Goal: Communication & Community: Ask a question

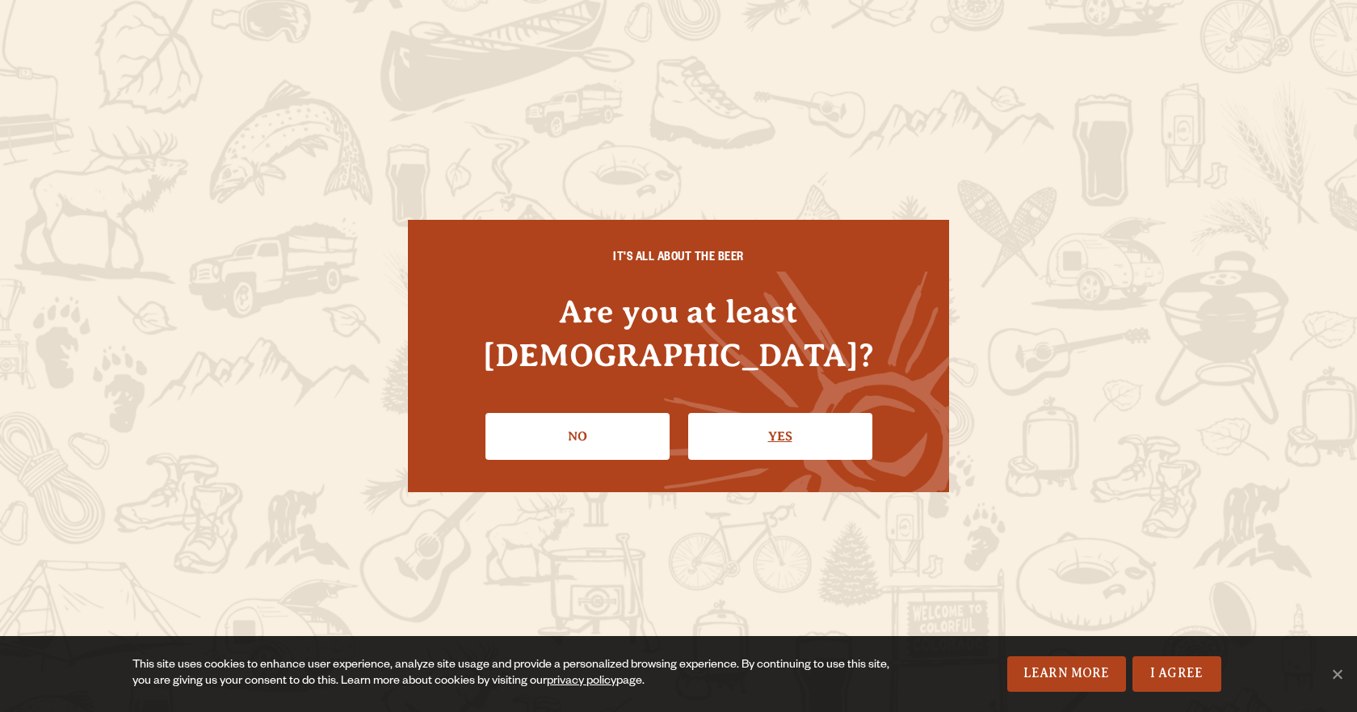
click at [767, 428] on link "Yes" at bounding box center [780, 436] width 184 height 47
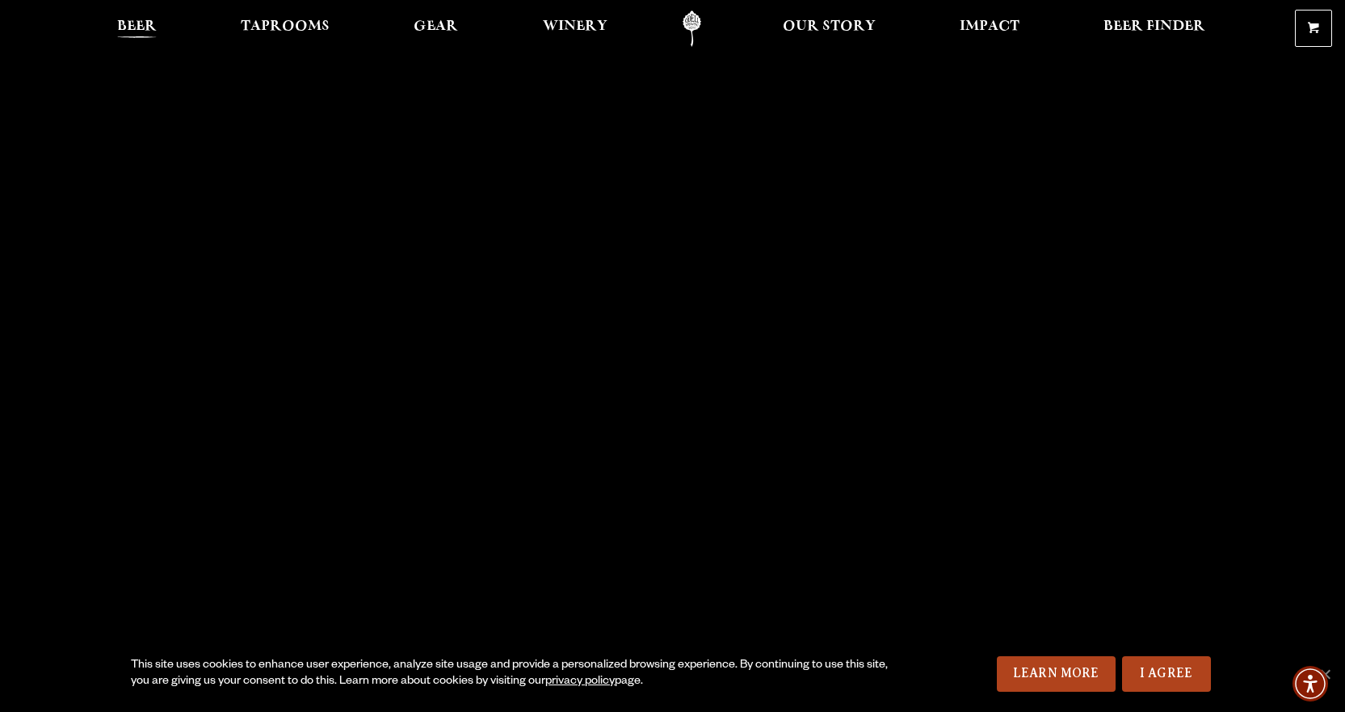
click at [141, 31] on span "Beer" at bounding box center [137, 26] width 40 height 13
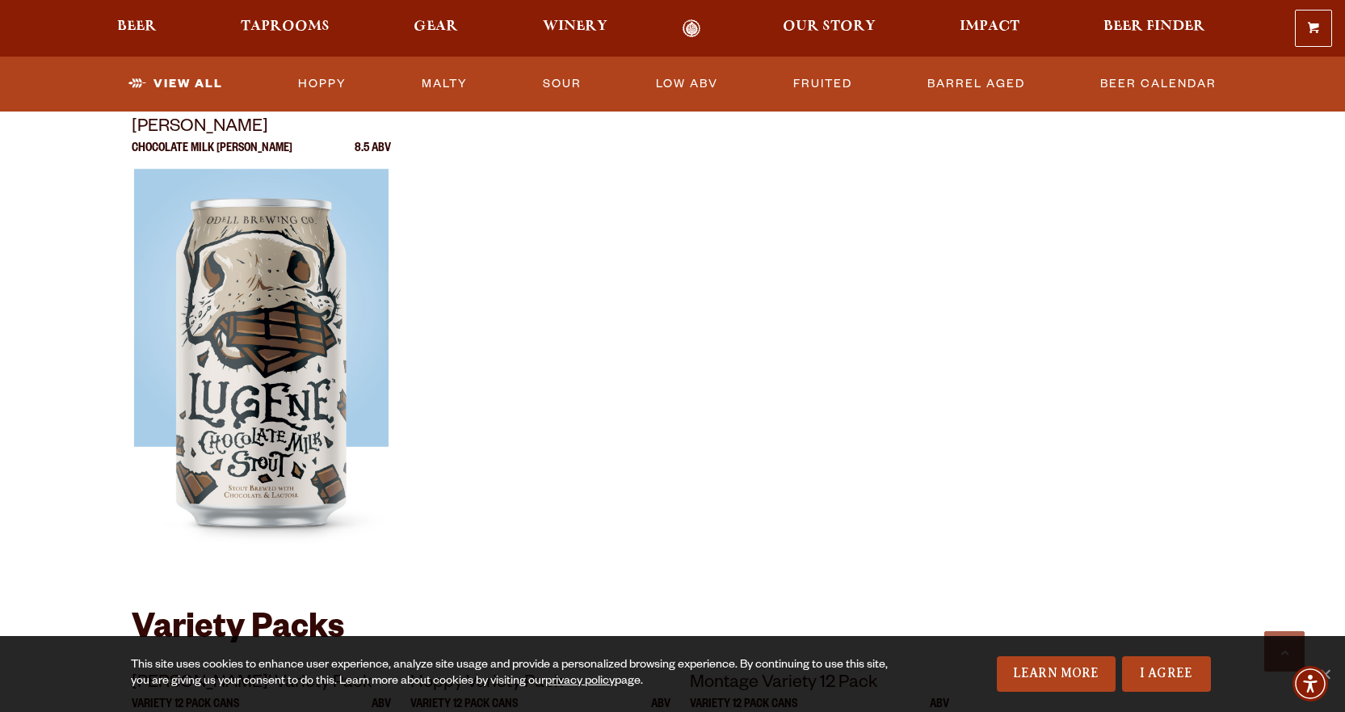
scroll to position [2828, 0]
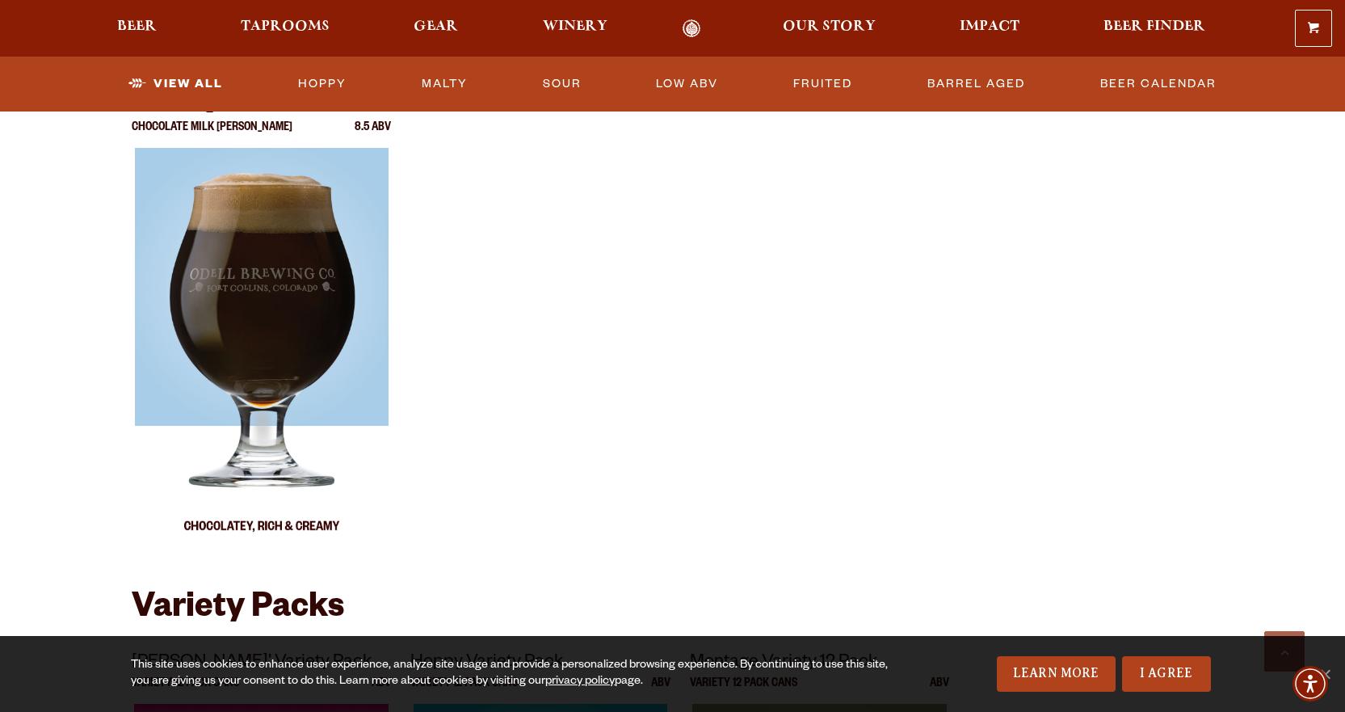
click at [277, 304] on img at bounding box center [261, 350] width 254 height 404
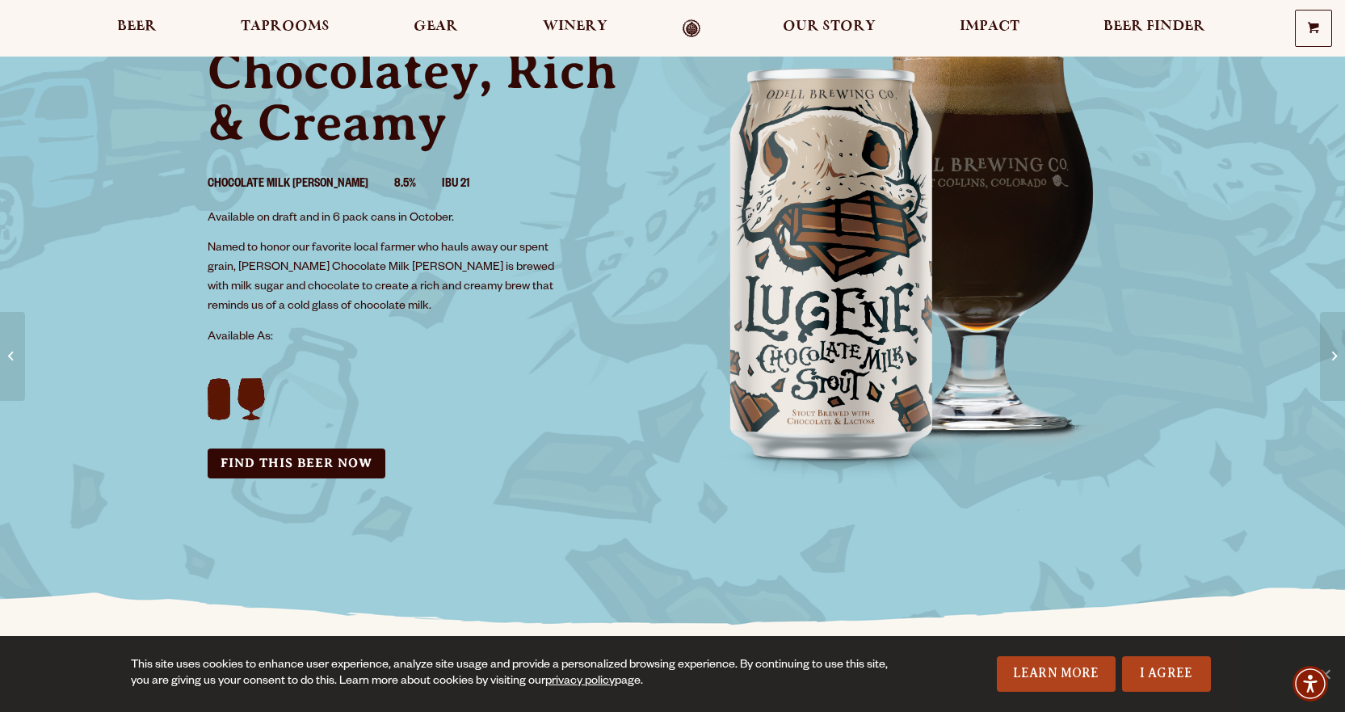
scroll to position [162, 0]
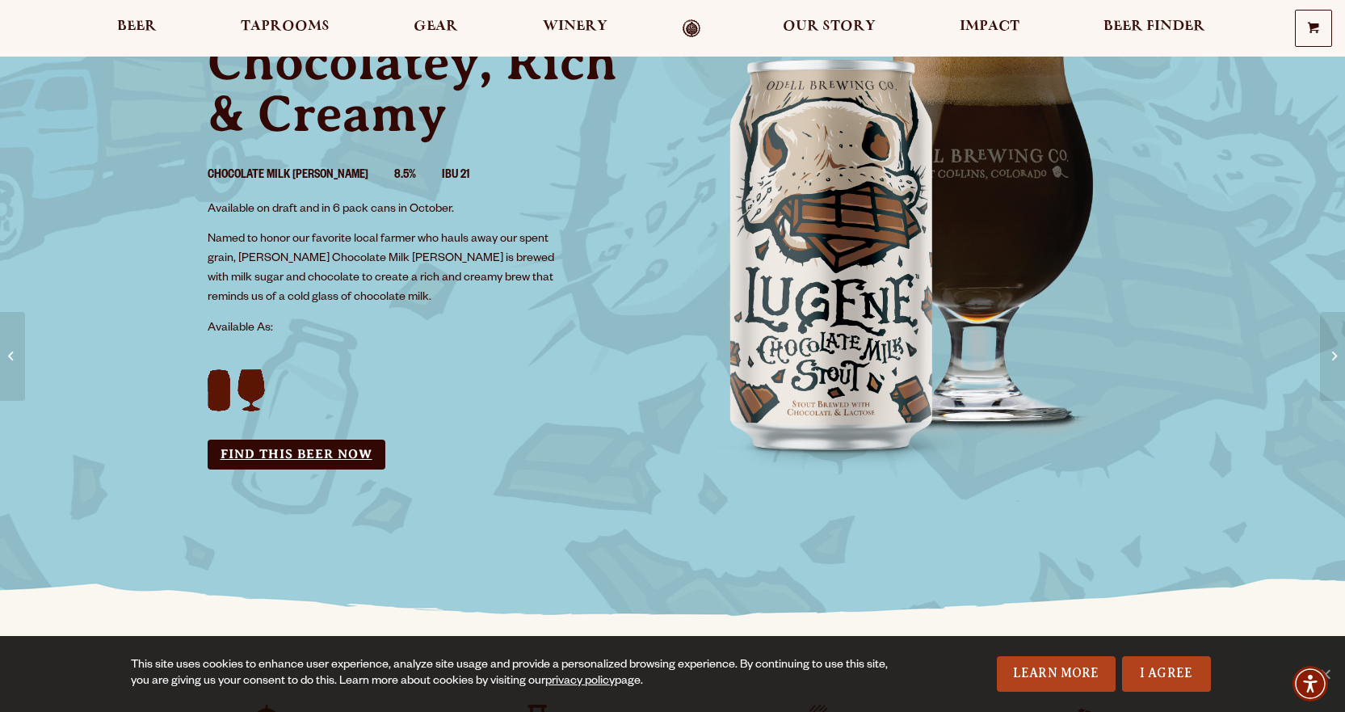
click at [291, 452] on link "Find this Beer Now" at bounding box center [297, 455] width 178 height 30
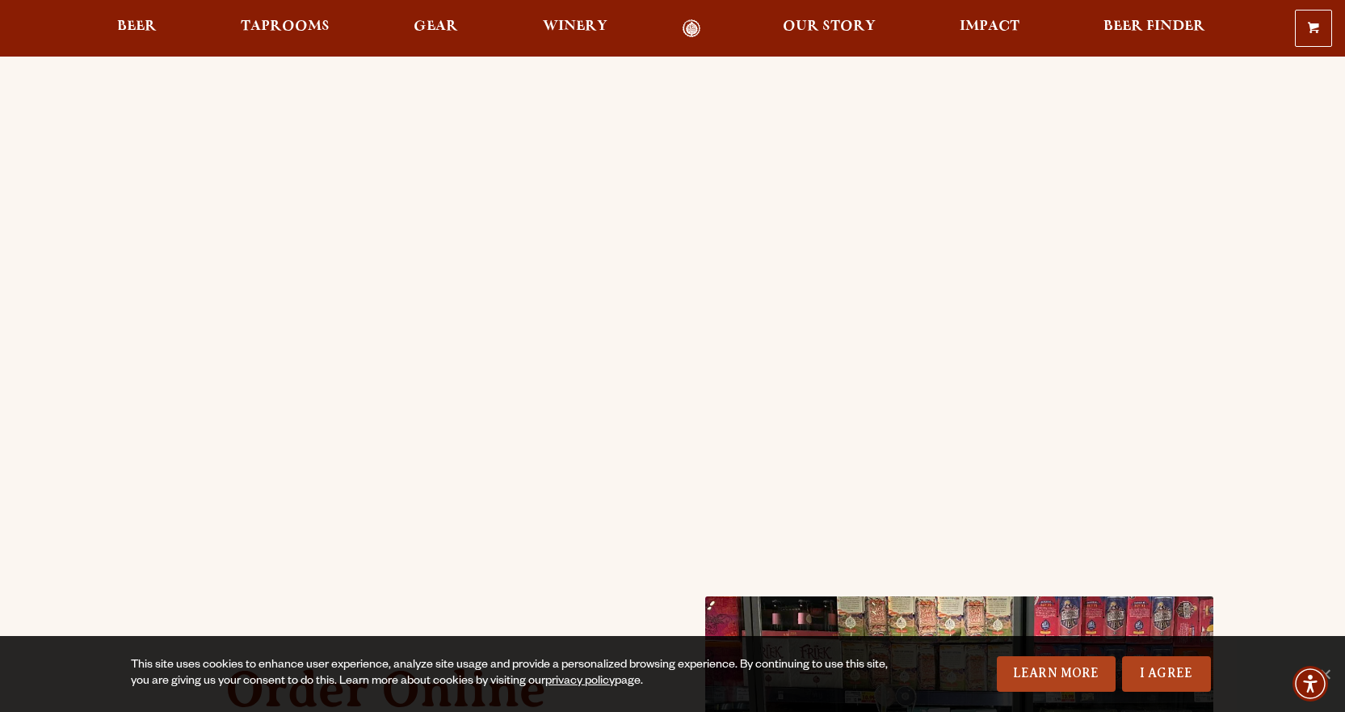
scroll to position [242, 0]
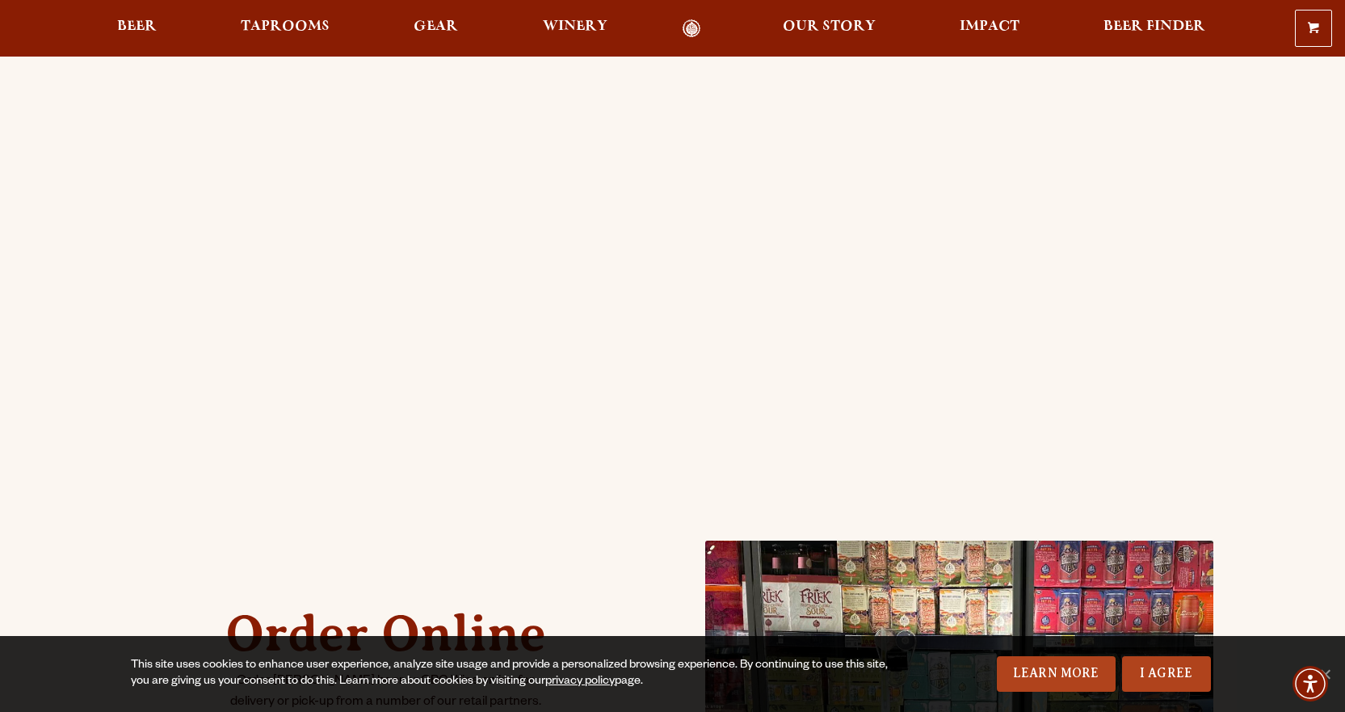
click at [305, 569] on div "Order Online Order Odell beer or OBC Wine online for delivery or pick-up from a…" at bounding box center [385, 678] width 323 height 226
click at [97, 315] on div "Order Online Order Odell beer or OBC Wine online for delivery or pick-up from a…" at bounding box center [672, 397] width 1163 height 1159
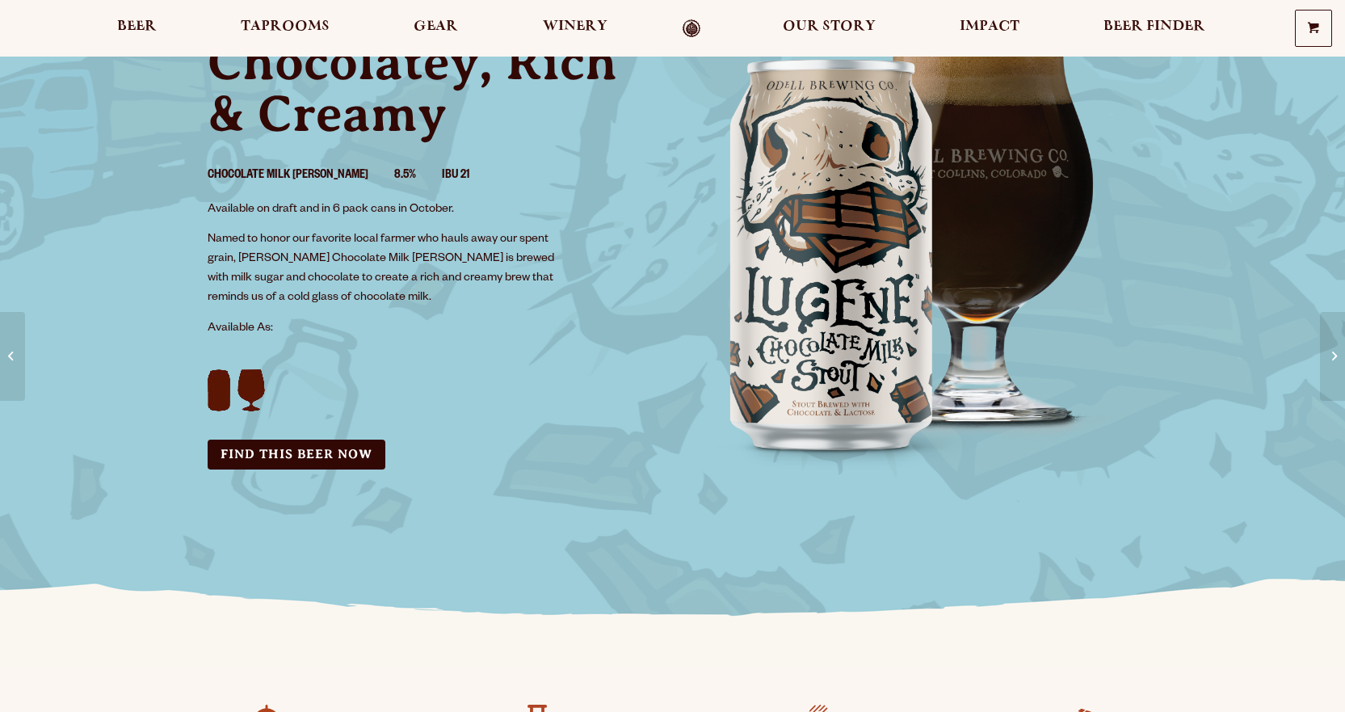
scroll to position [162, 0]
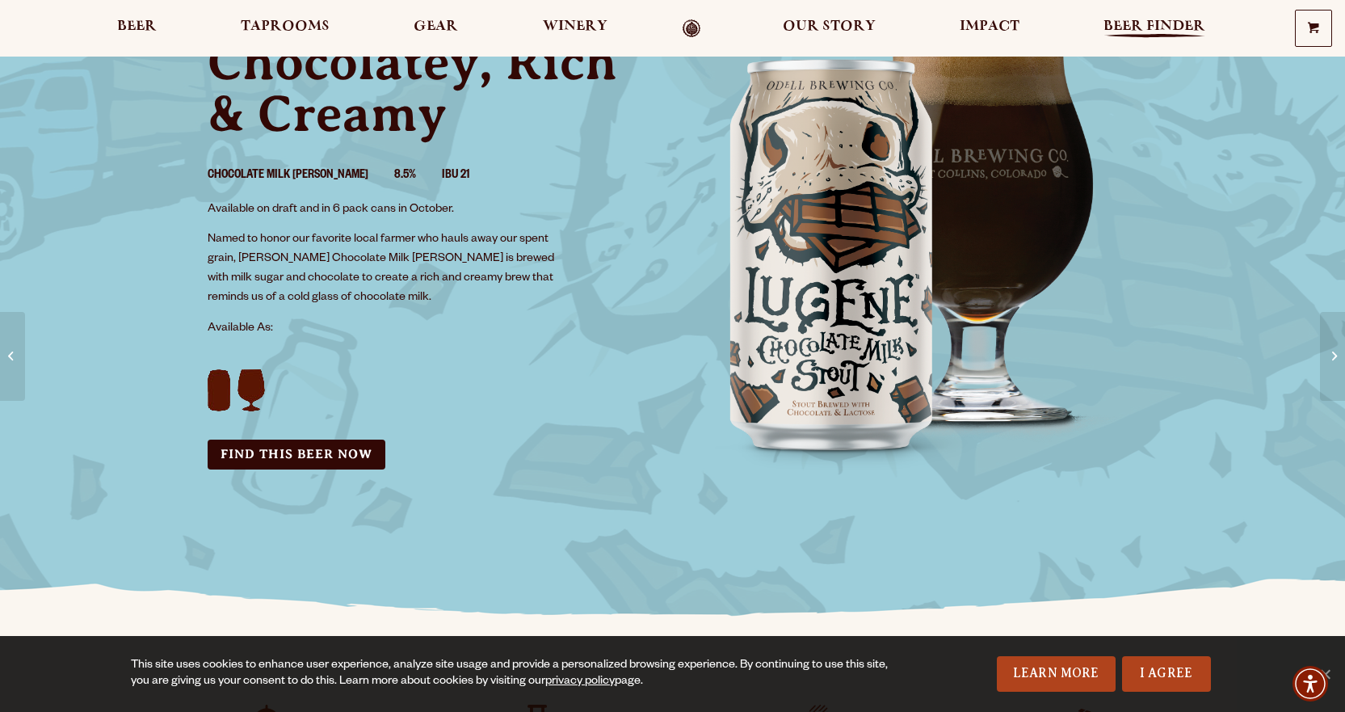
click at [1154, 23] on span "Beer Finder" at bounding box center [1155, 26] width 102 height 13
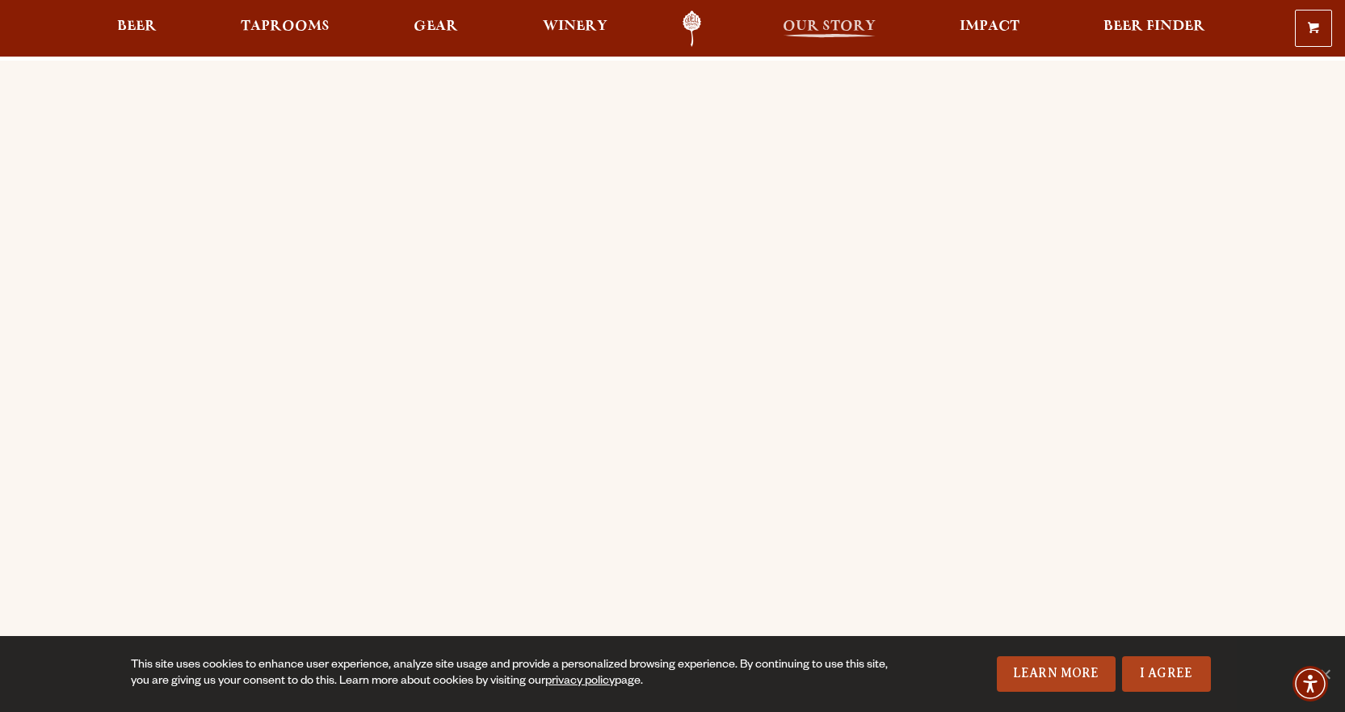
click at [823, 24] on span "Our Story" at bounding box center [829, 26] width 93 height 13
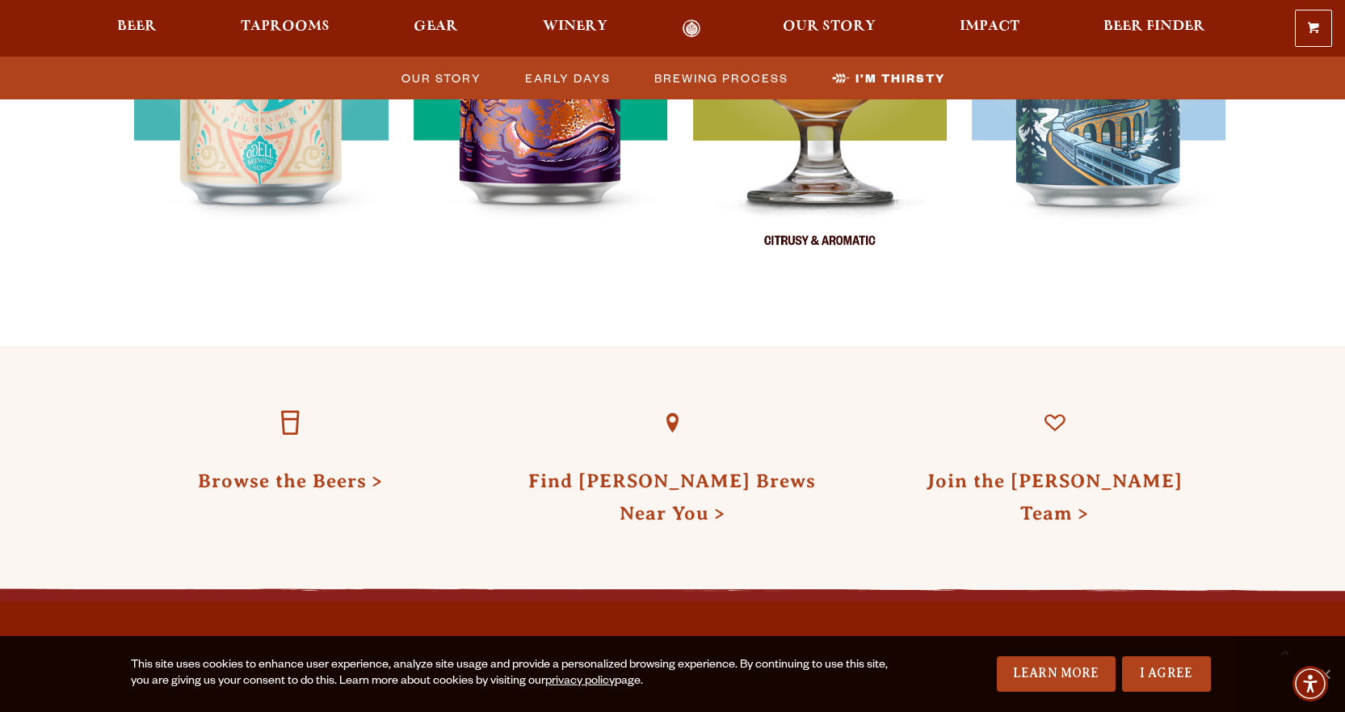
scroll to position [4848, 0]
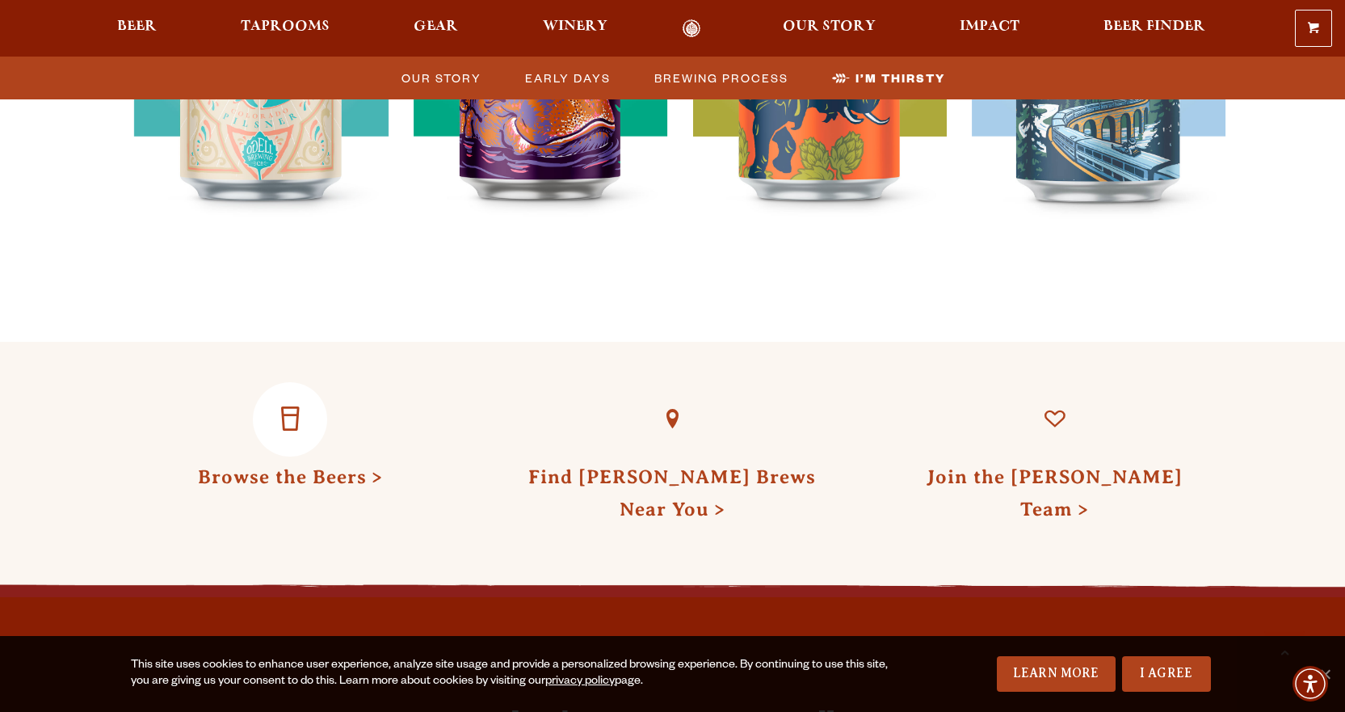
click at [279, 466] on link "Browse the Beers" at bounding box center [290, 476] width 185 height 21
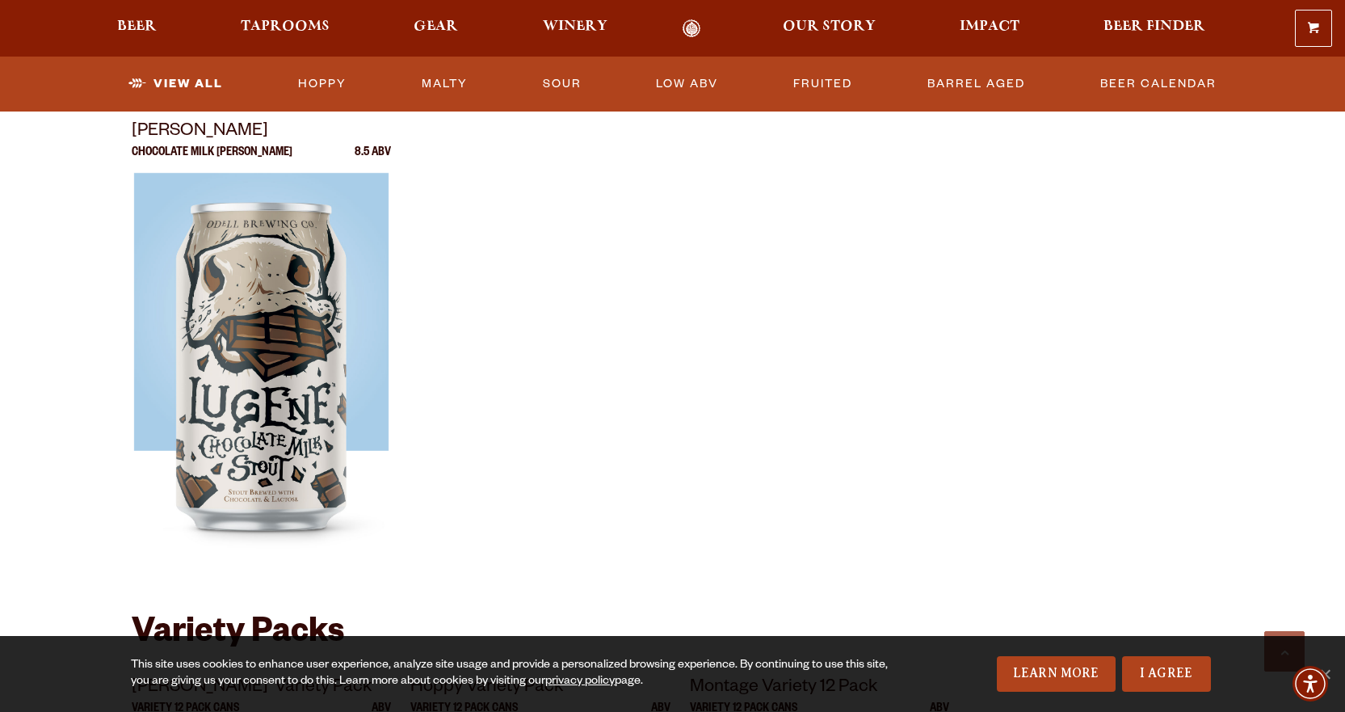
scroll to position [2828, 0]
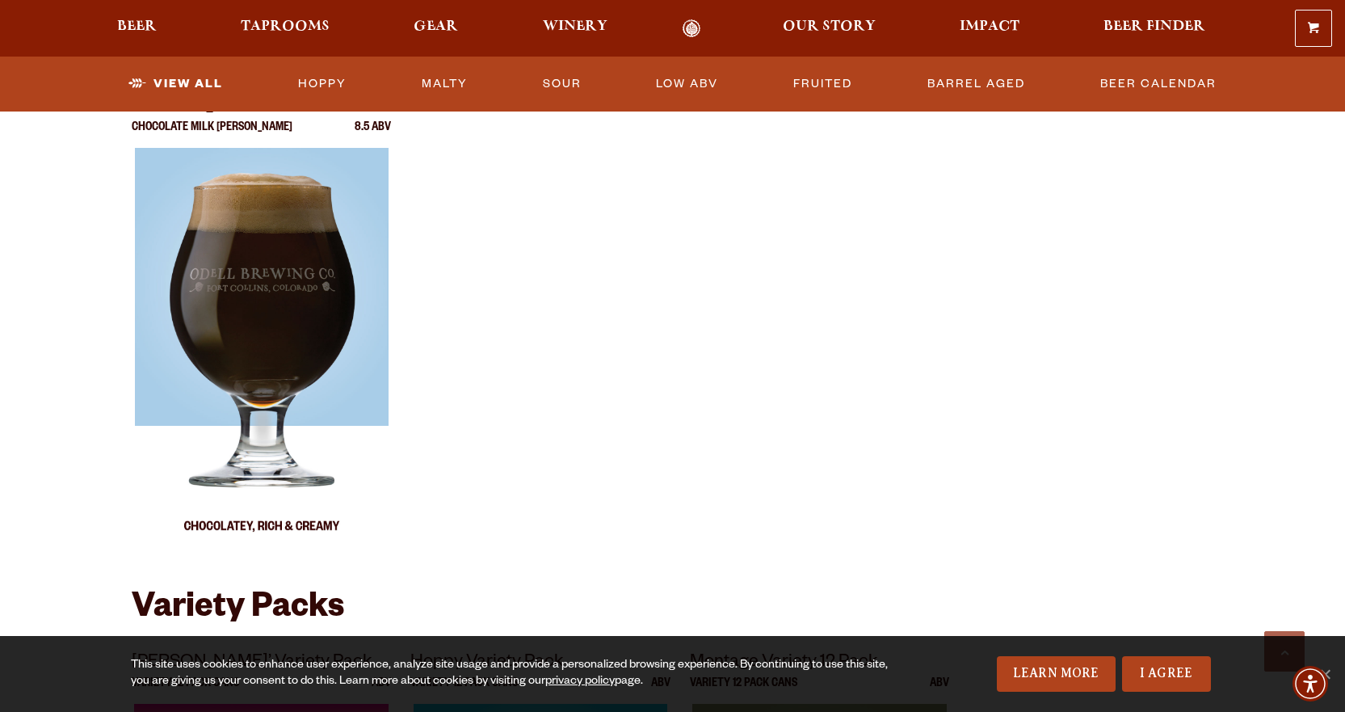
click at [230, 393] on img at bounding box center [261, 350] width 254 height 404
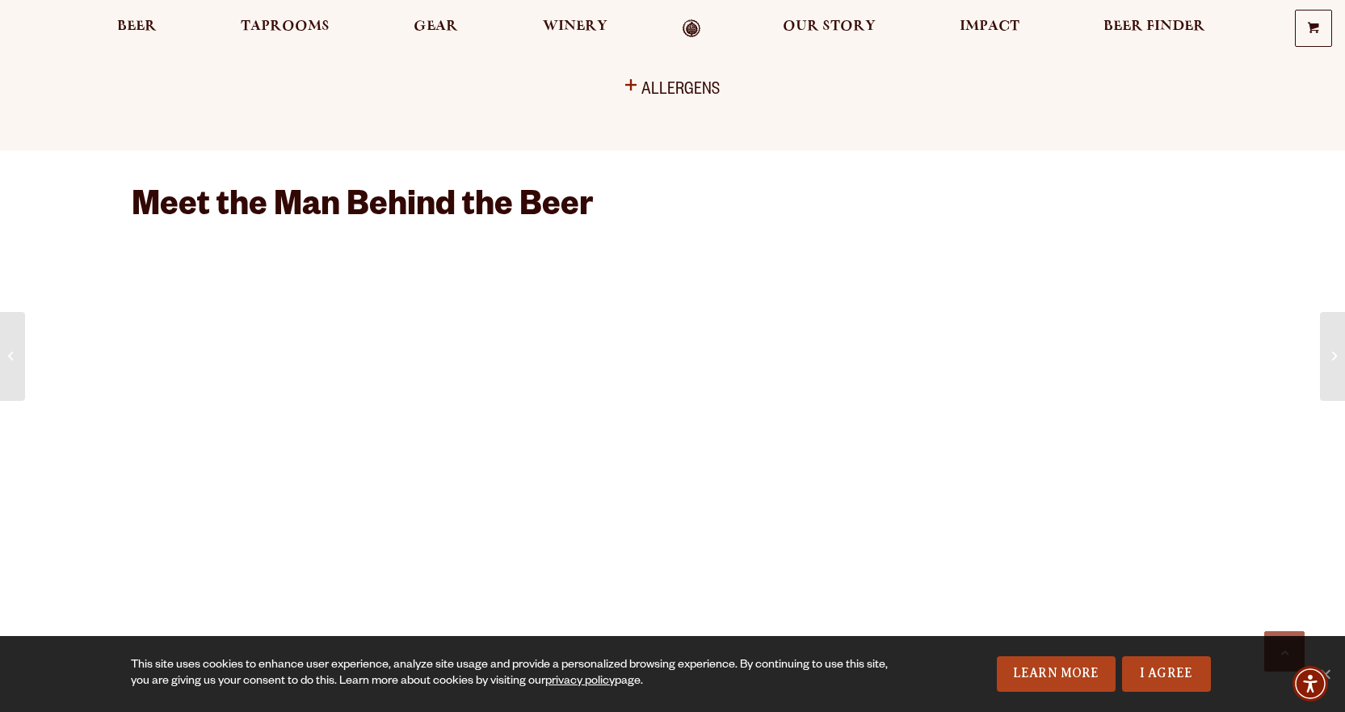
scroll to position [1131, 0]
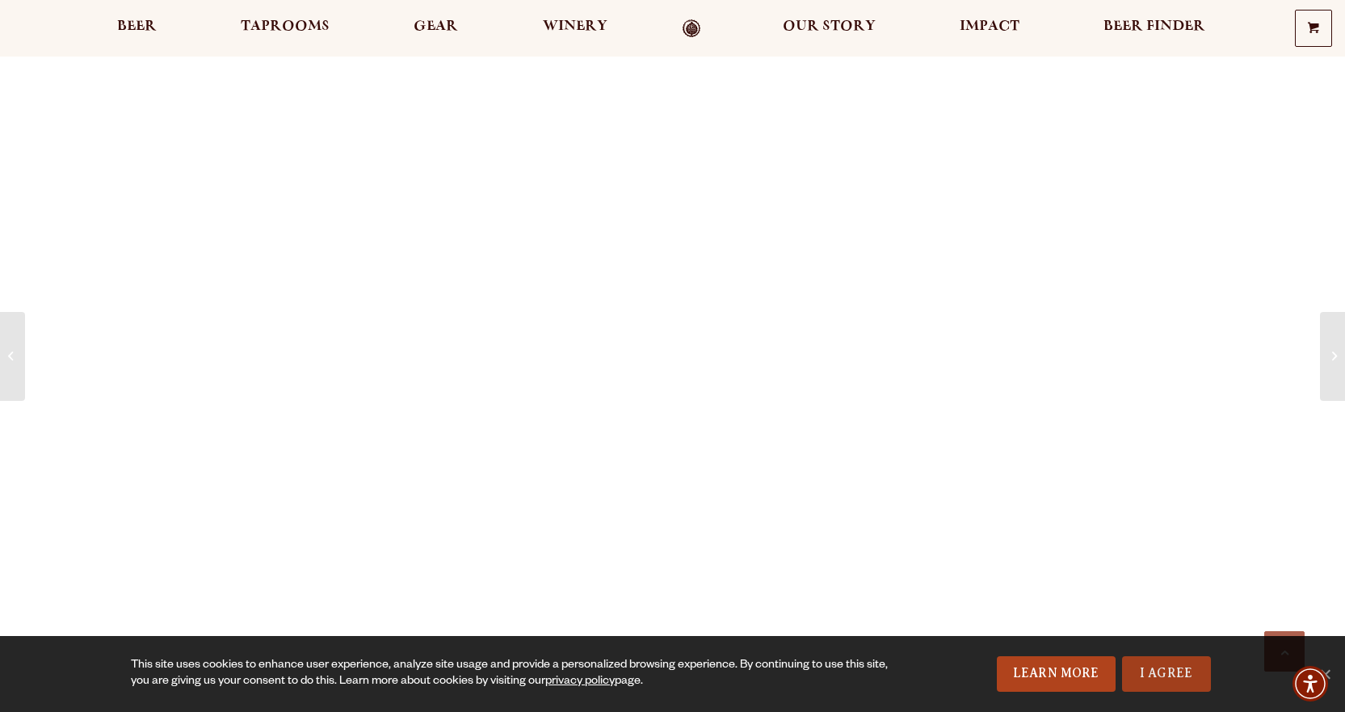
click at [1175, 672] on link "I Agree" at bounding box center [1166, 674] width 89 height 36
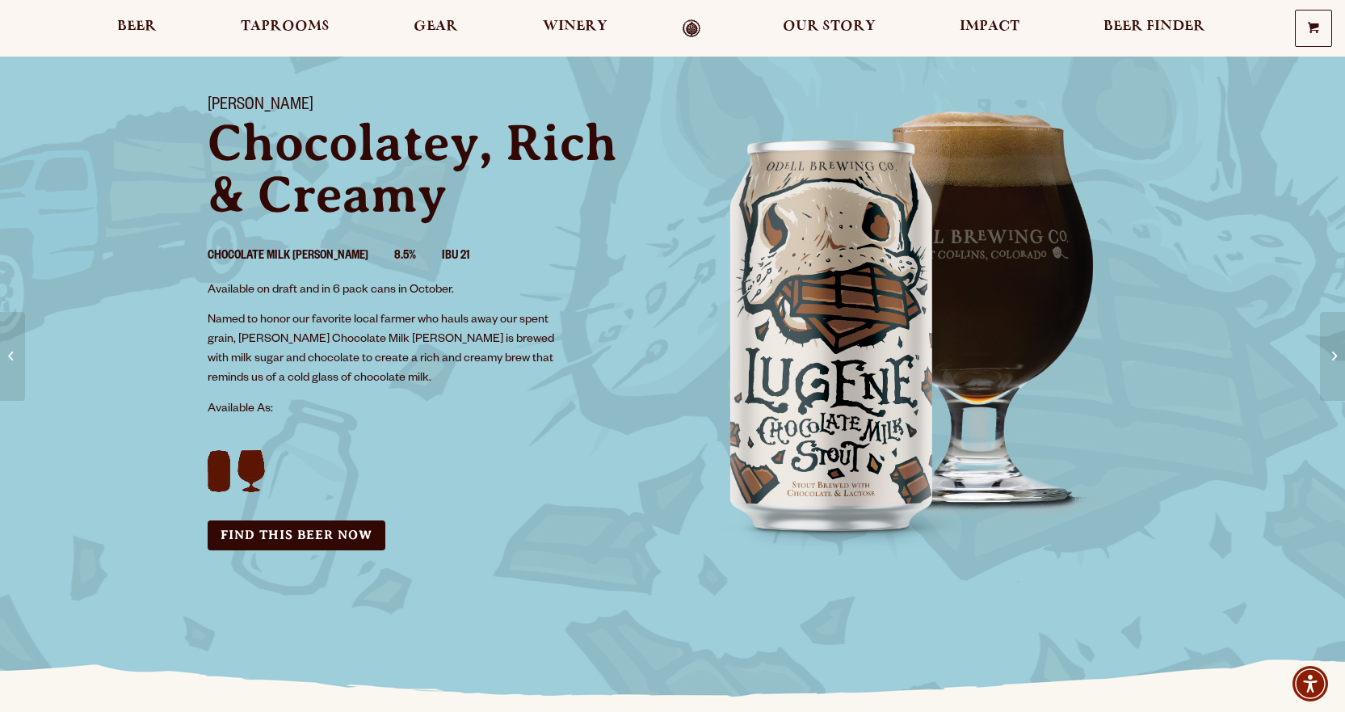
scroll to position [0, 0]
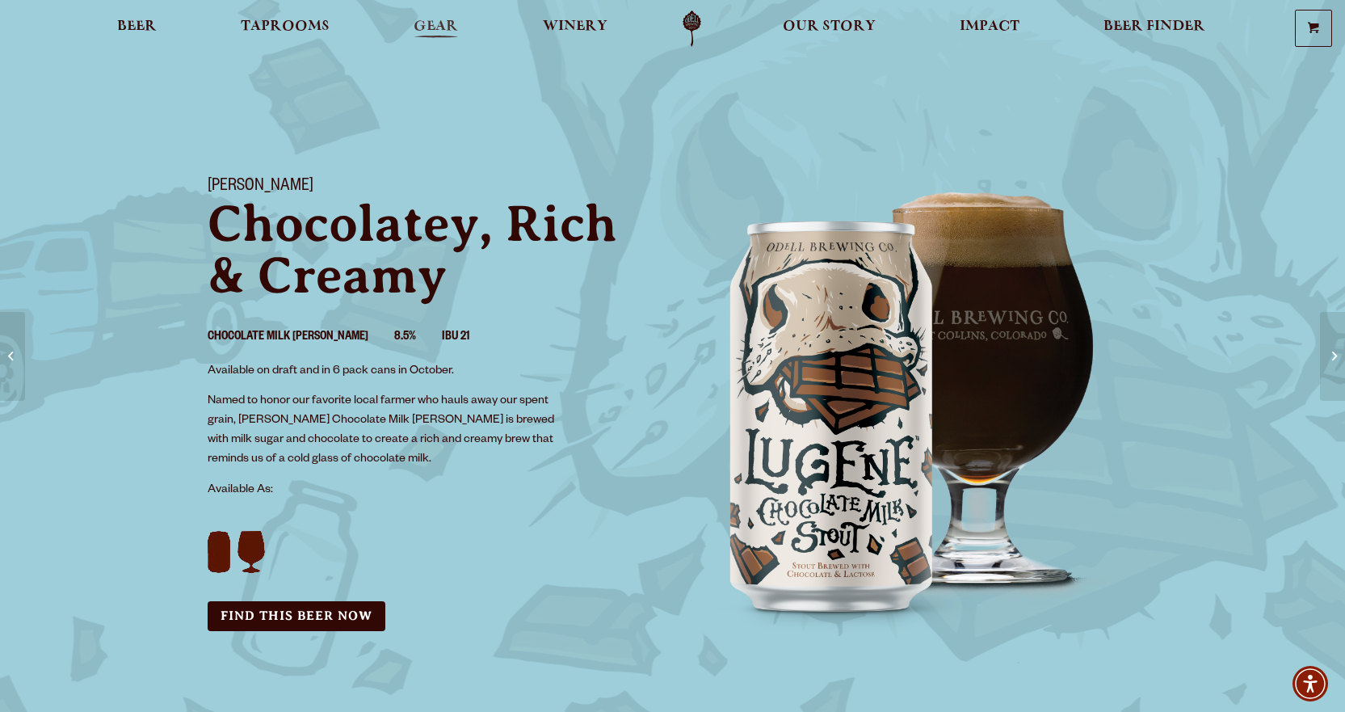
click at [426, 23] on span "Gear" at bounding box center [436, 26] width 44 height 13
click at [290, 27] on span "Taprooms" at bounding box center [285, 26] width 89 height 13
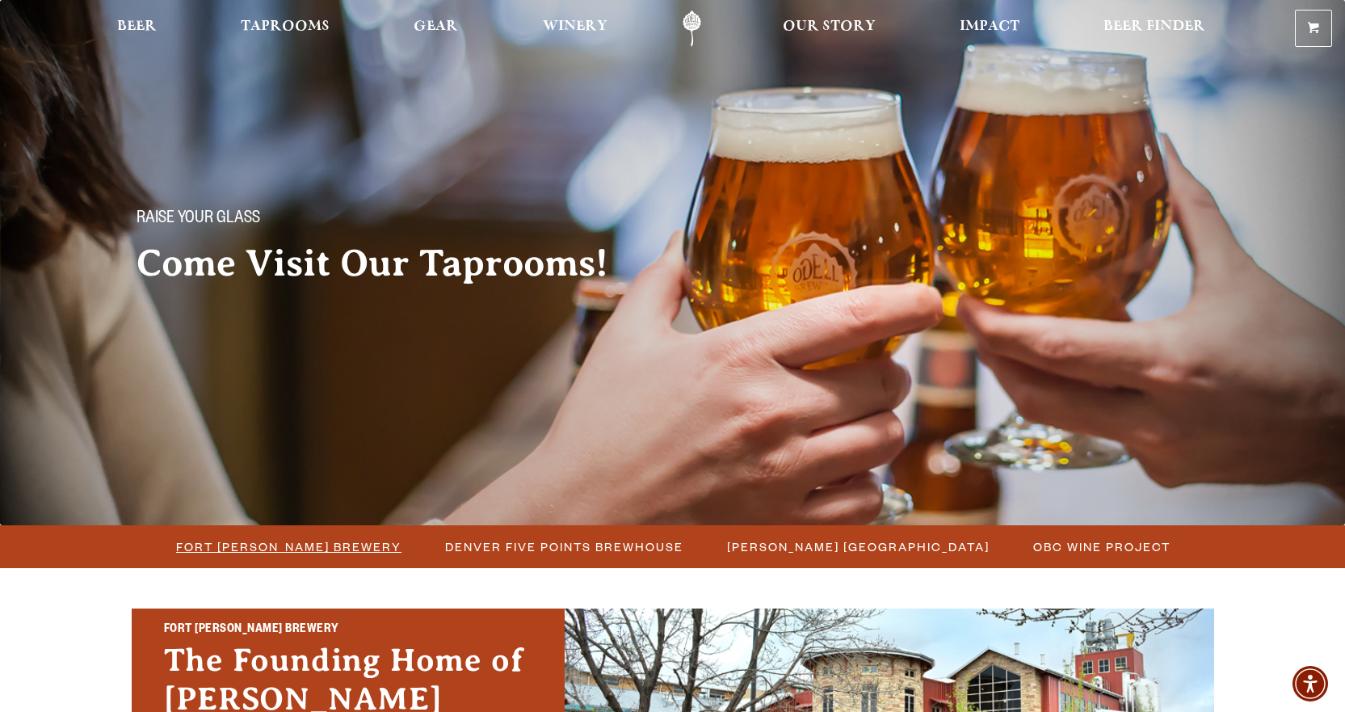
click at [292, 547] on span "Fort [PERSON_NAME] Brewery" at bounding box center [288, 546] width 225 height 23
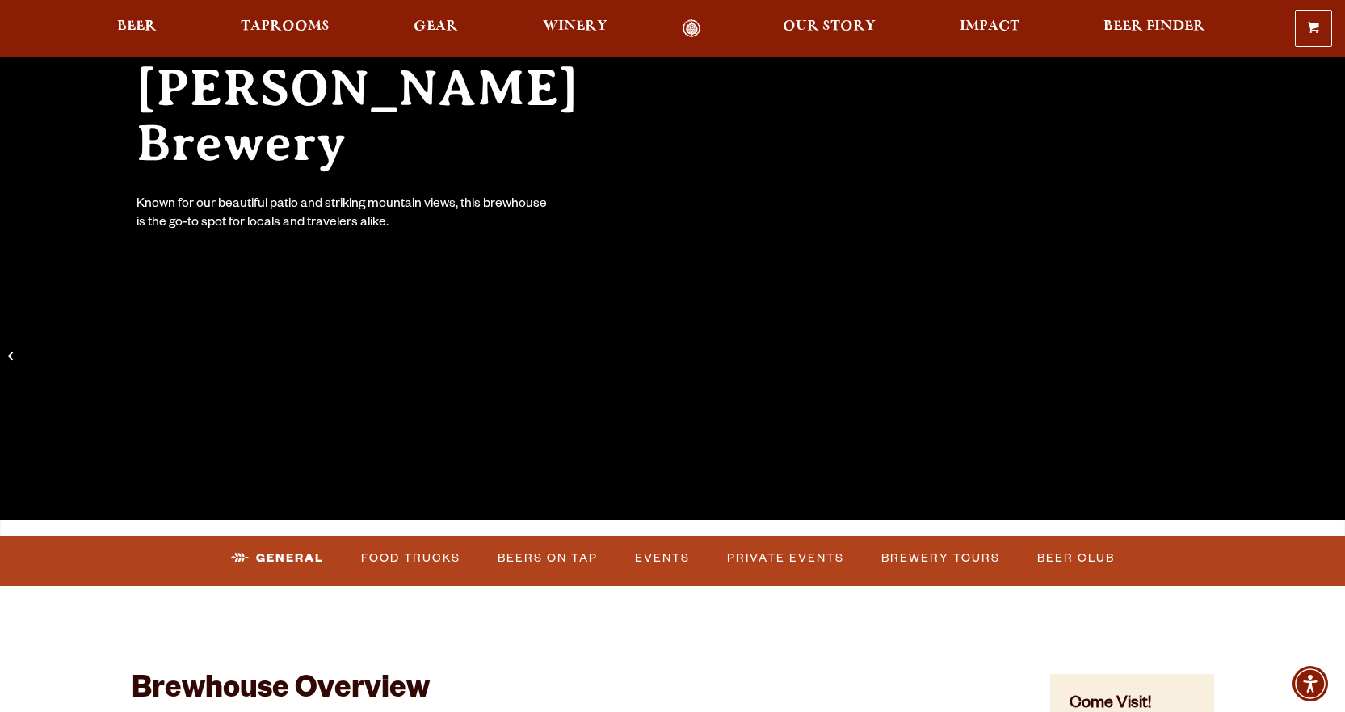
scroll to position [242, 0]
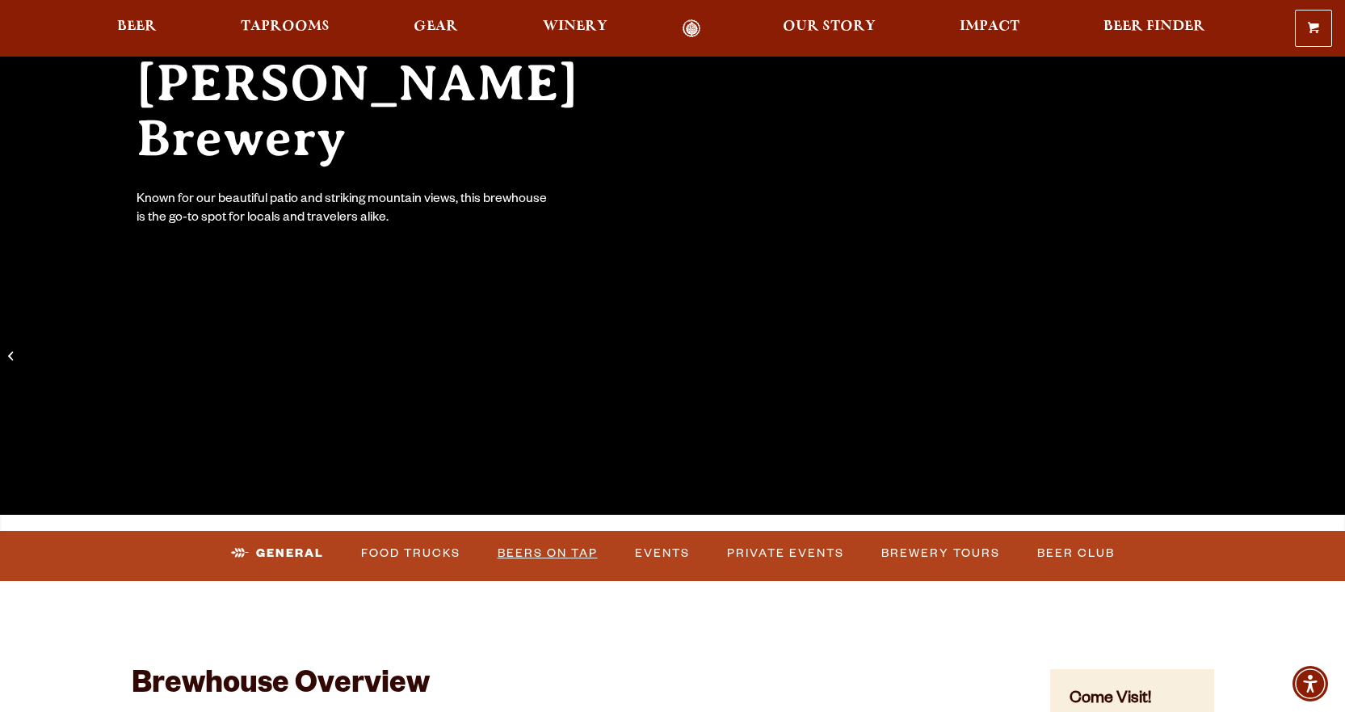
click at [542, 549] on link "Beers on Tap" at bounding box center [547, 553] width 113 height 37
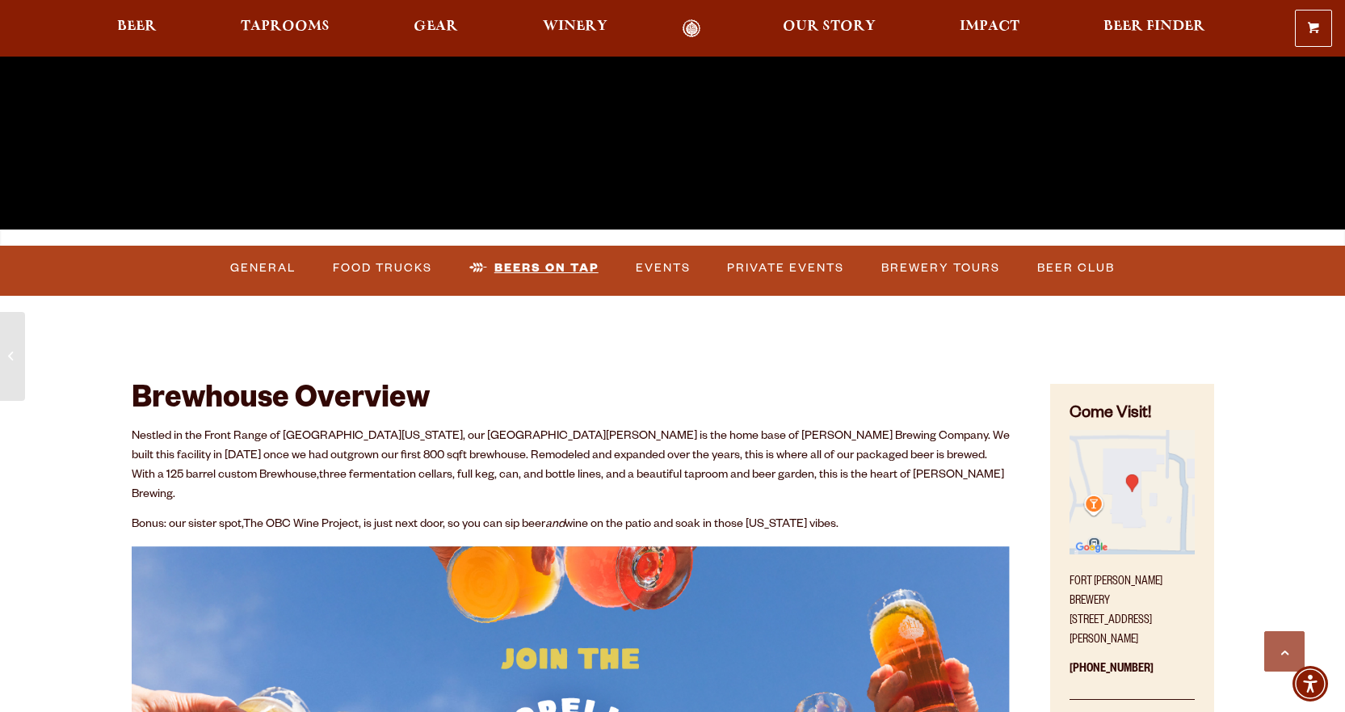
scroll to position [391, 0]
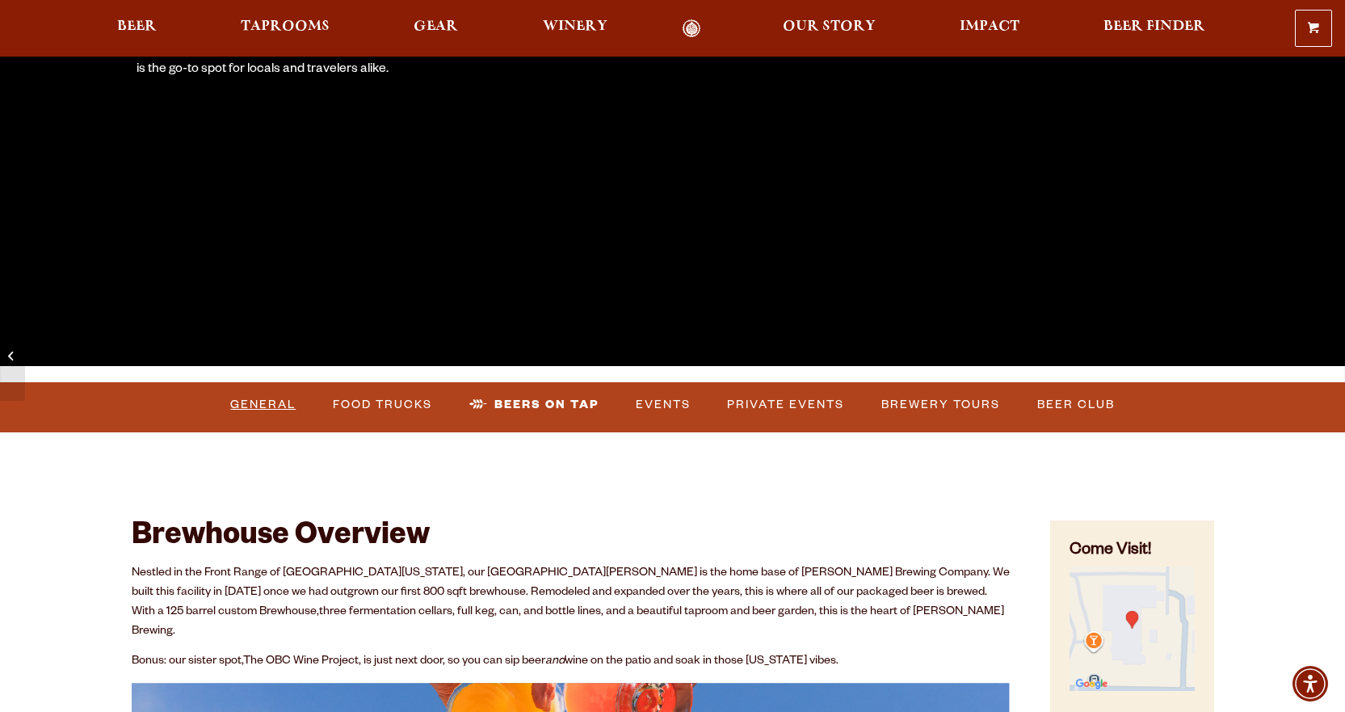
click at [267, 401] on link "General" at bounding box center [263, 404] width 78 height 37
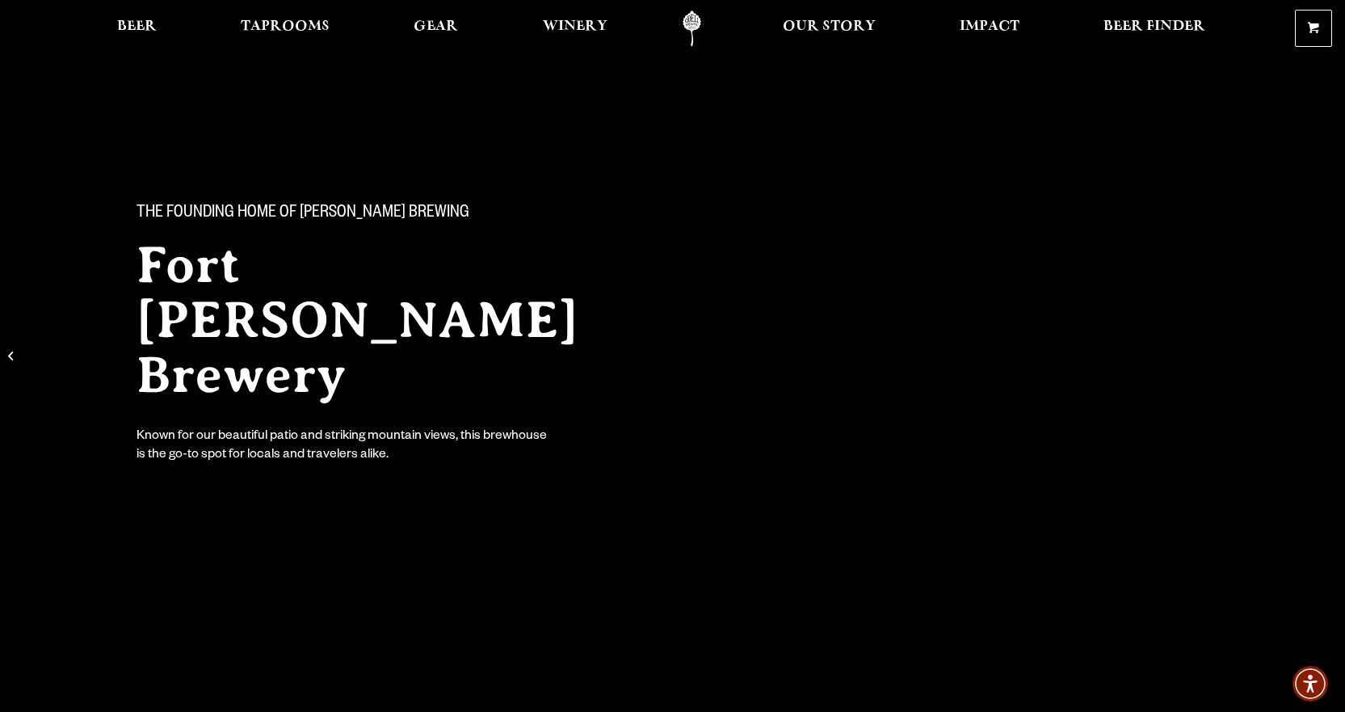
scroll to position [0, 0]
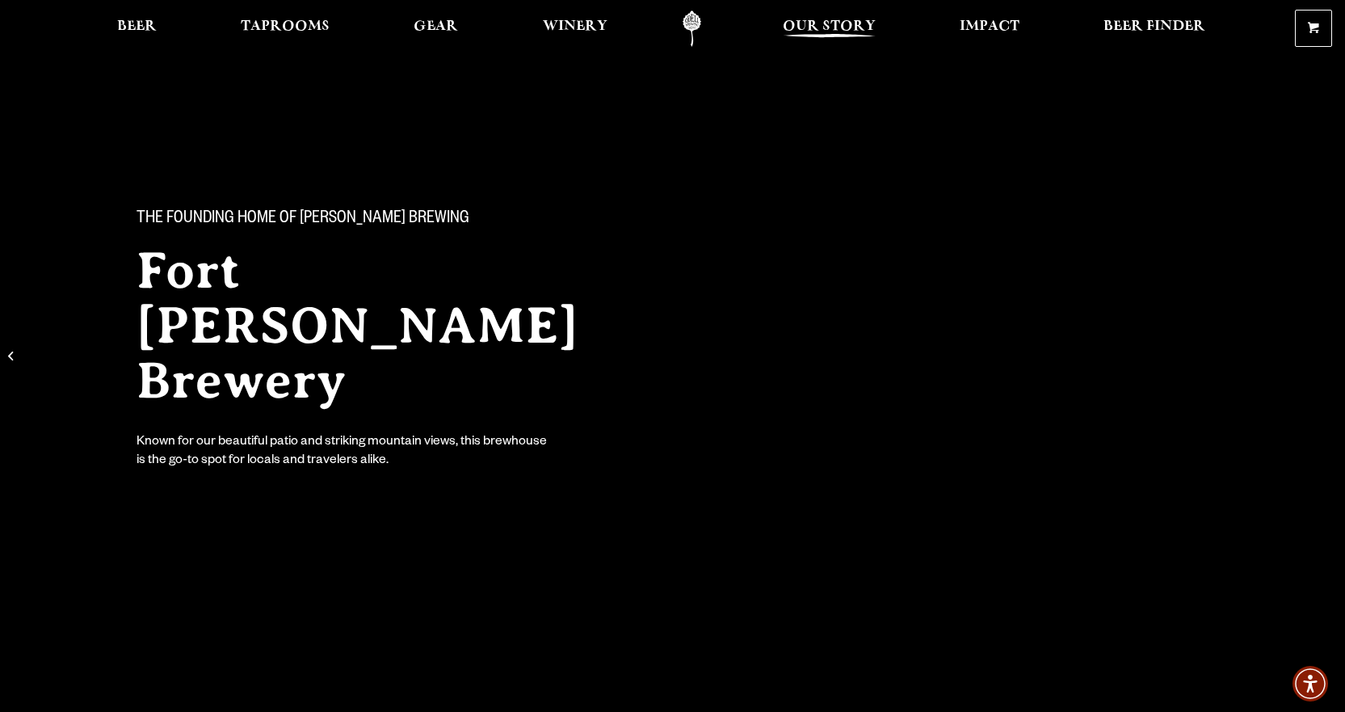
click at [820, 16] on link "Our Story" at bounding box center [829, 29] width 114 height 36
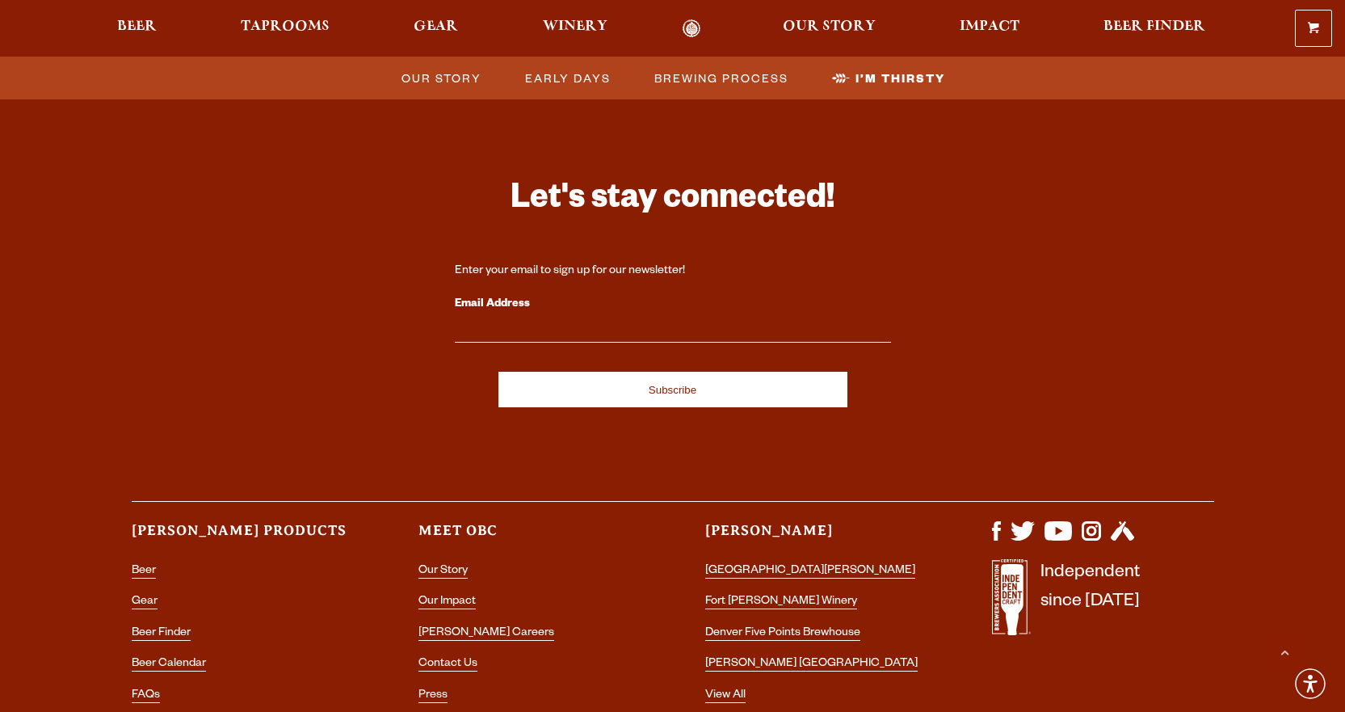
scroll to position [5410, 0]
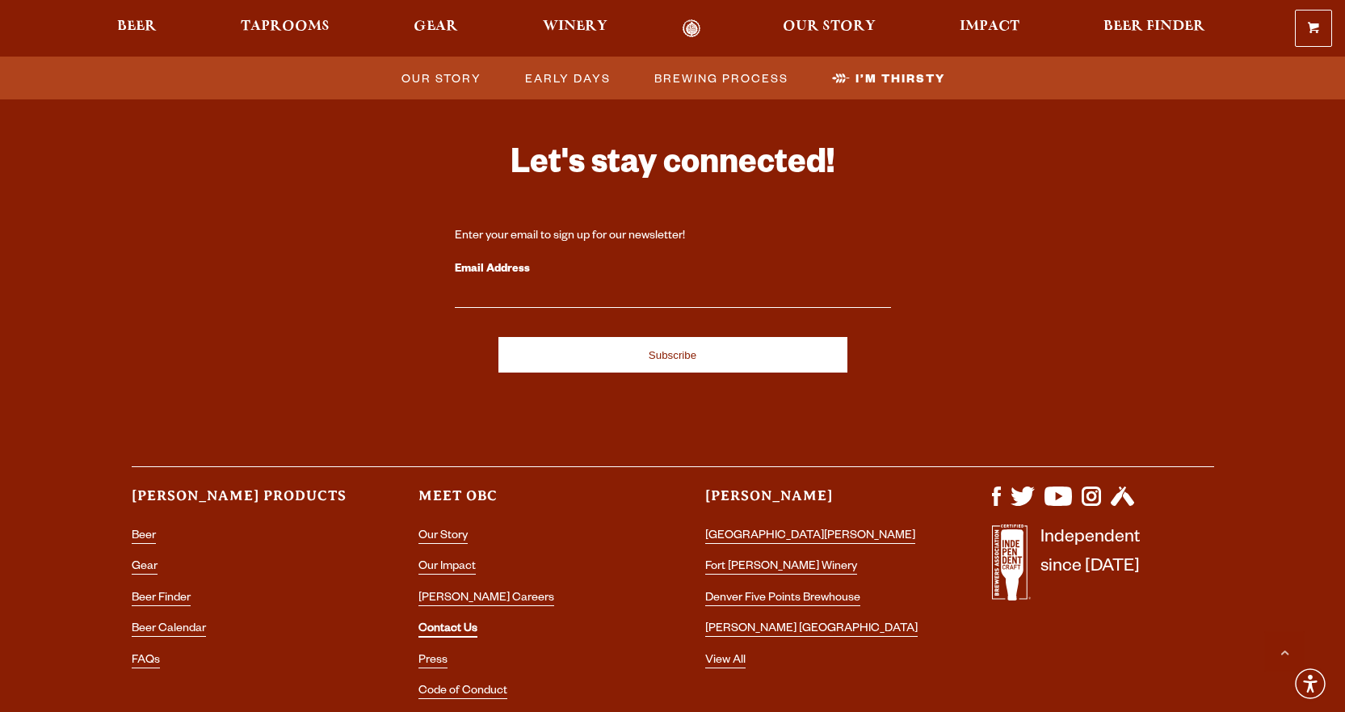
click at [431, 623] on link "Contact Us" at bounding box center [448, 630] width 59 height 15
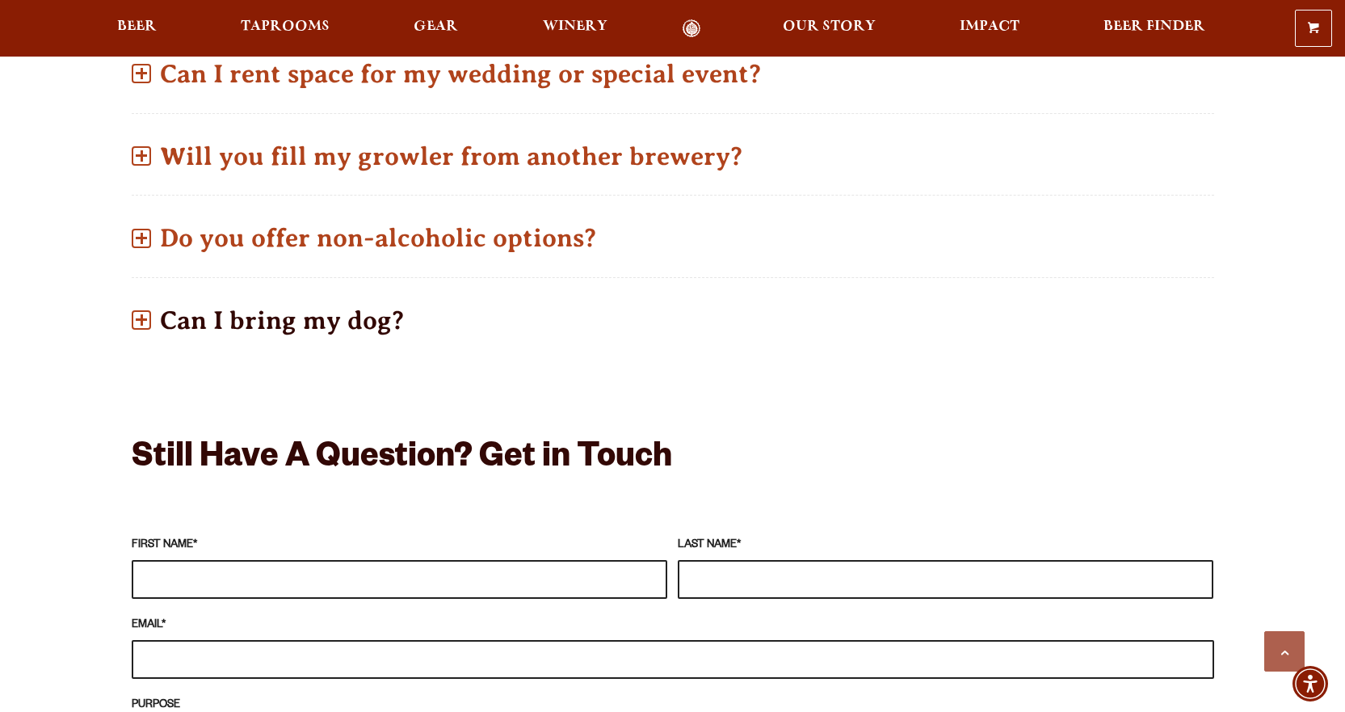
scroll to position [1212, 0]
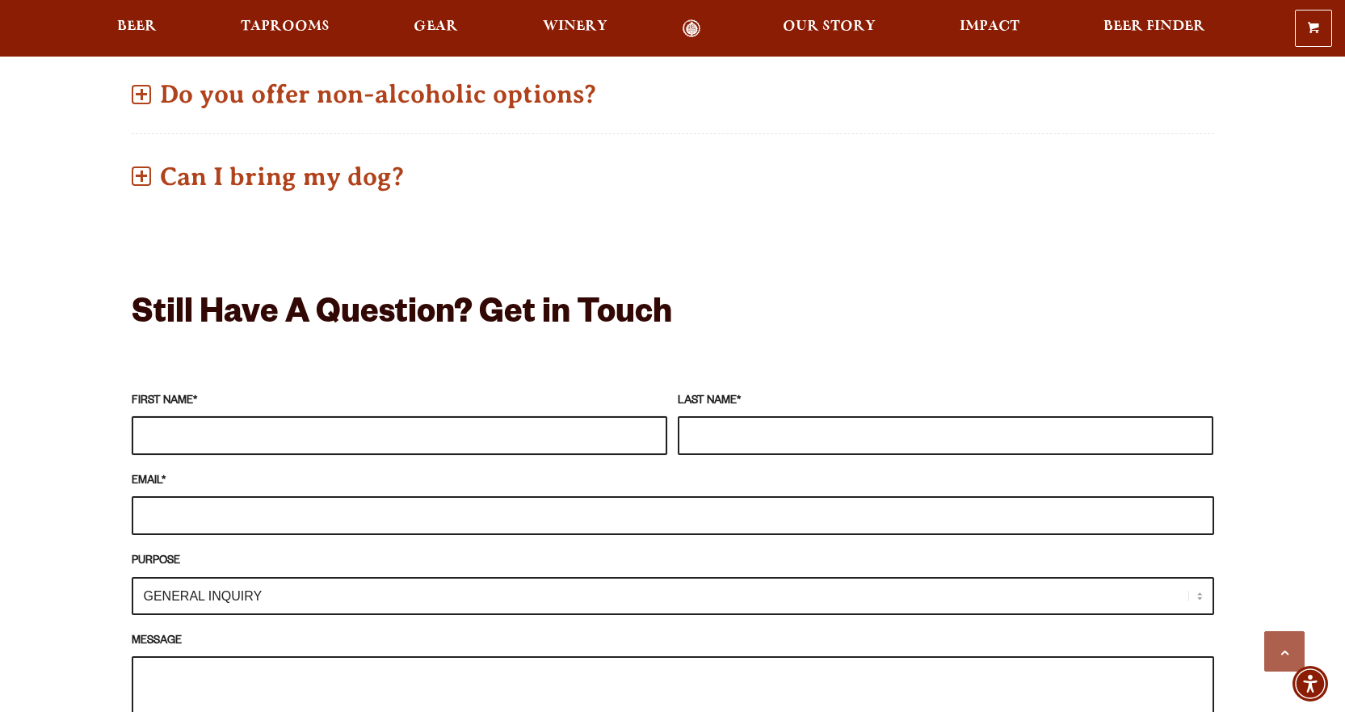
click at [323, 416] on input "FIRST NAME *" at bounding box center [400, 435] width 536 height 39
type input "[PERSON_NAME]"
type input "[EMAIL_ADDRESS][DOMAIN_NAME]"
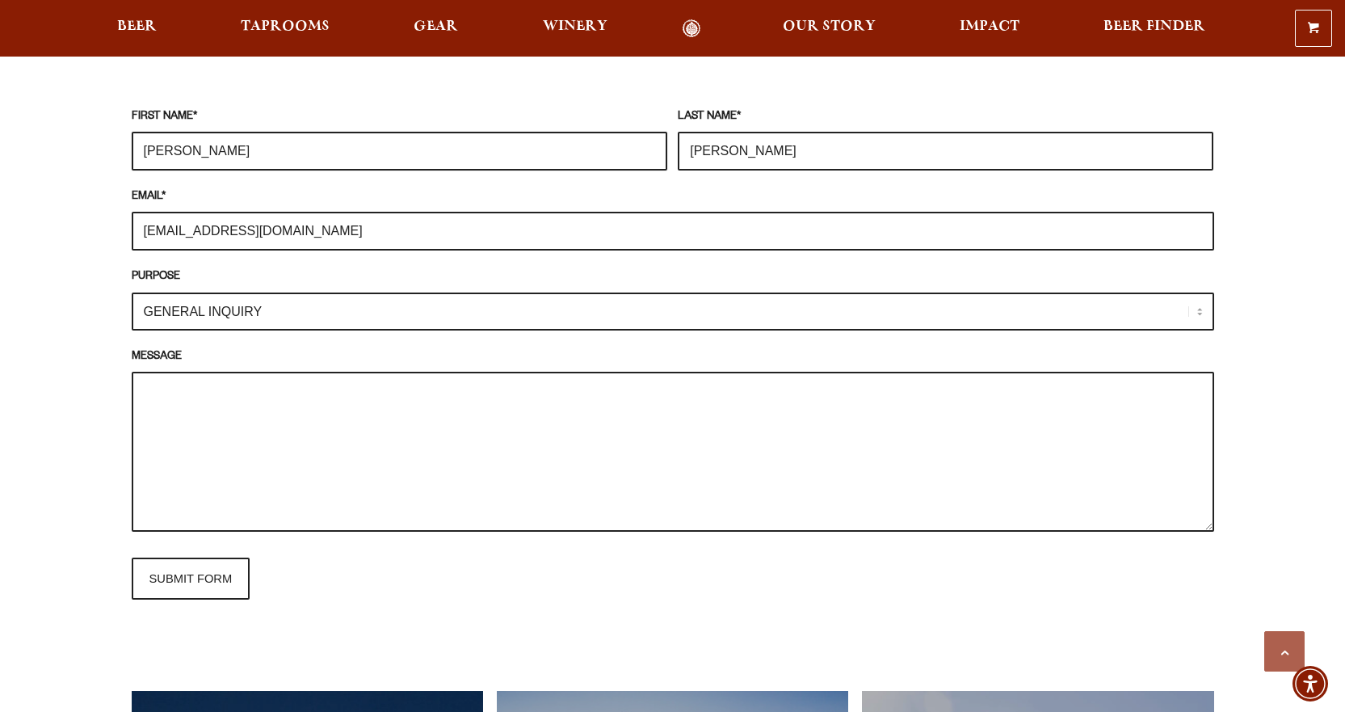
scroll to position [1535, 0]
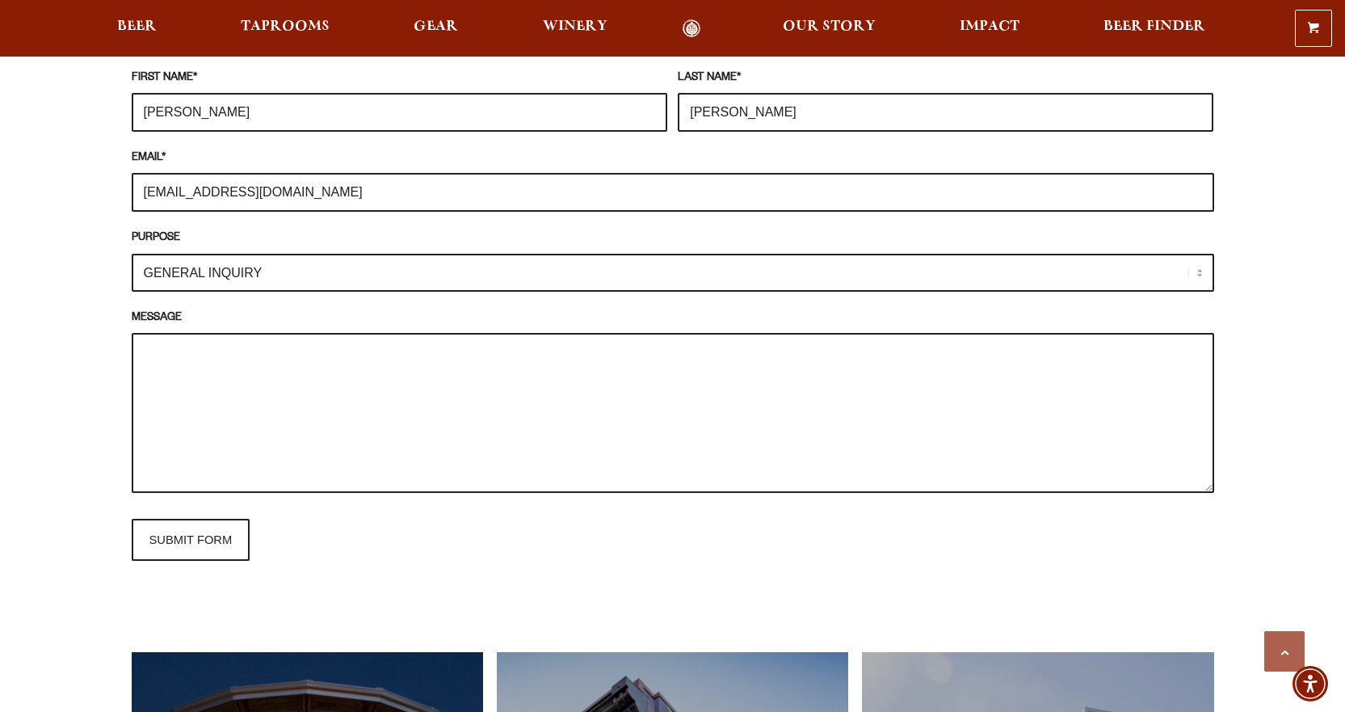
click at [282, 254] on select "GENERAL INQUIRY TAPROOM / BREWERY WINERY BOOK A TOUR MEDIA INQUIRY GEAR SHOP [P…" at bounding box center [673, 273] width 1083 height 38
click at [132, 254] on select "GENERAL INQUIRY TAPROOM / BREWERY WINERY BOOK A TOUR MEDIA INQUIRY GEAR SHOP [P…" at bounding box center [673, 273] width 1083 height 38
click at [258, 333] on textarea "MESSAGE" at bounding box center [673, 413] width 1083 height 160
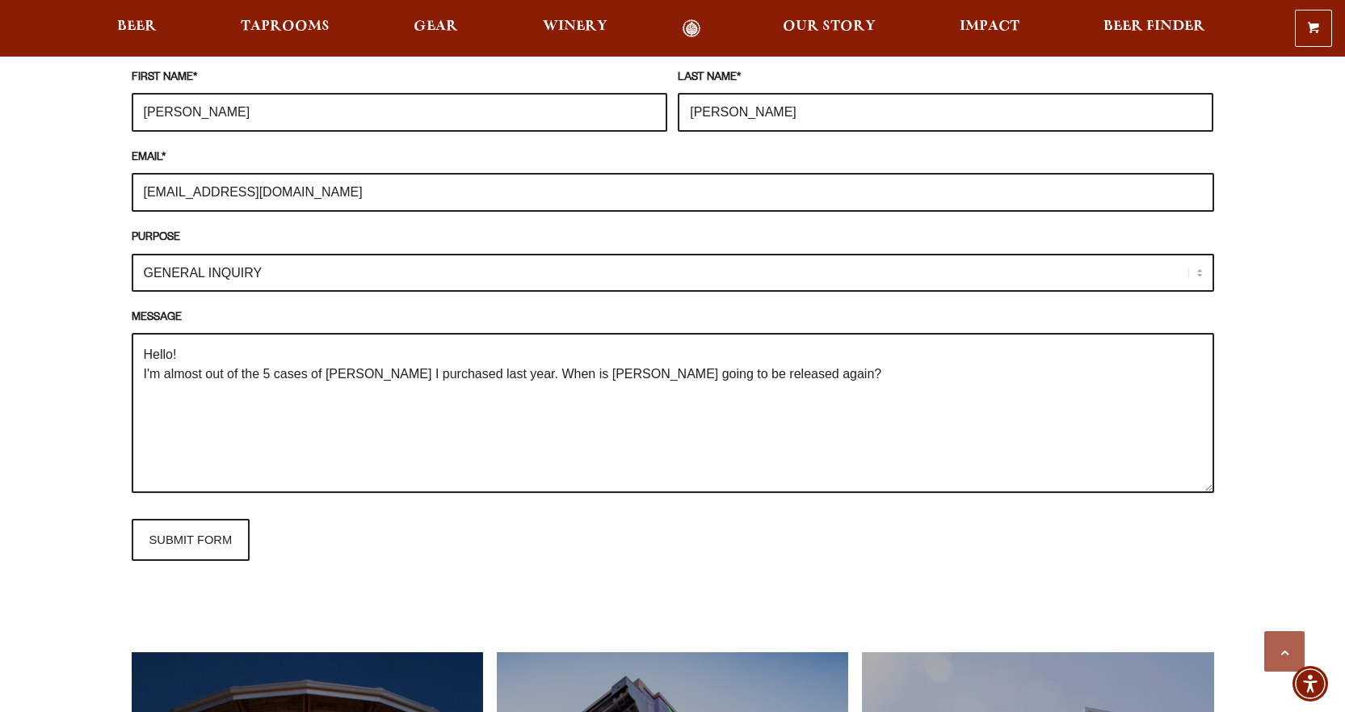
click at [265, 348] on textarea "Hello! I'm almost out of the 5 cases of [PERSON_NAME] I purchased last year. Wh…" at bounding box center [673, 413] width 1083 height 160
click at [814, 347] on textarea "Hello! I'm almost out of the 6.5 cases of [PERSON_NAME] I purchased last year. …" at bounding box center [673, 413] width 1083 height 160
click at [501, 348] on textarea "Hello! I'm almost out of the 6.5 cases of [PERSON_NAME] I purchased last year. …" at bounding box center [673, 413] width 1083 height 160
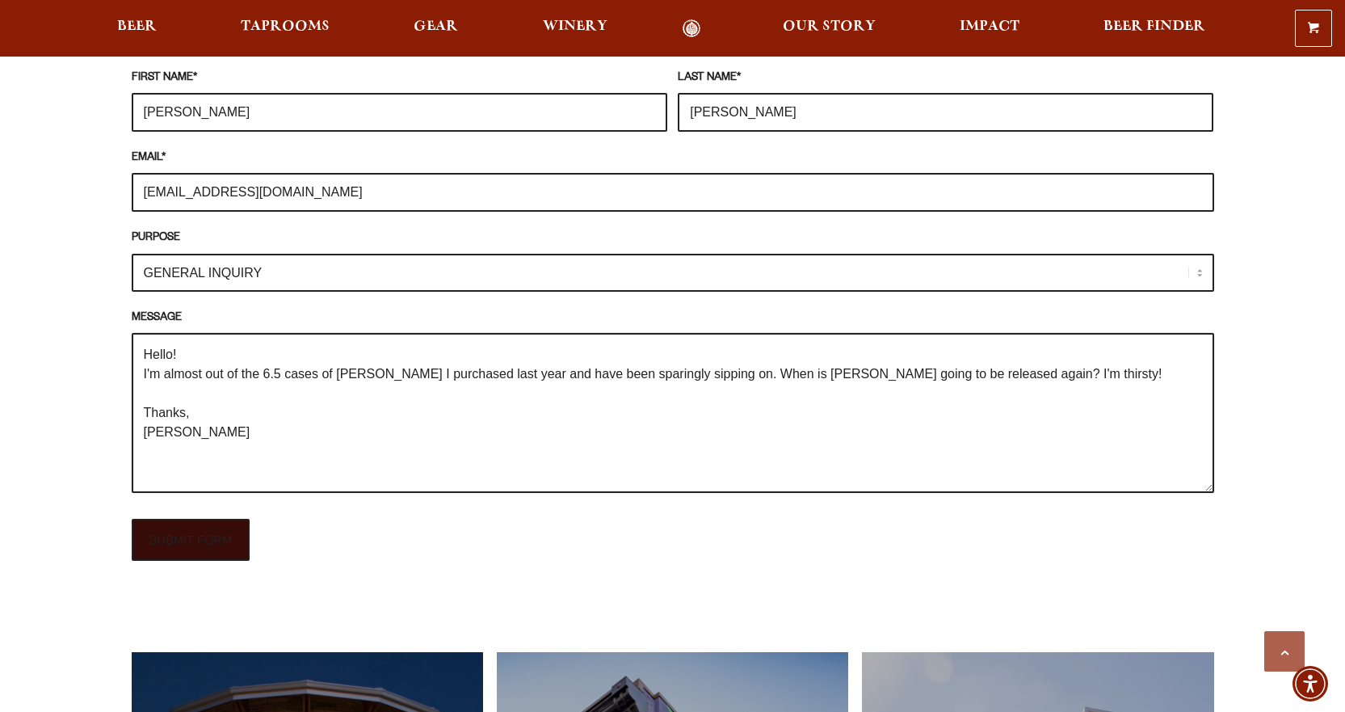
type textarea "Hello! I'm almost out of the 6.5 cases of [PERSON_NAME] I purchased last year a…"
click at [172, 519] on input "SUBMIT FORM" at bounding box center [191, 540] width 119 height 42
type input "Sending"
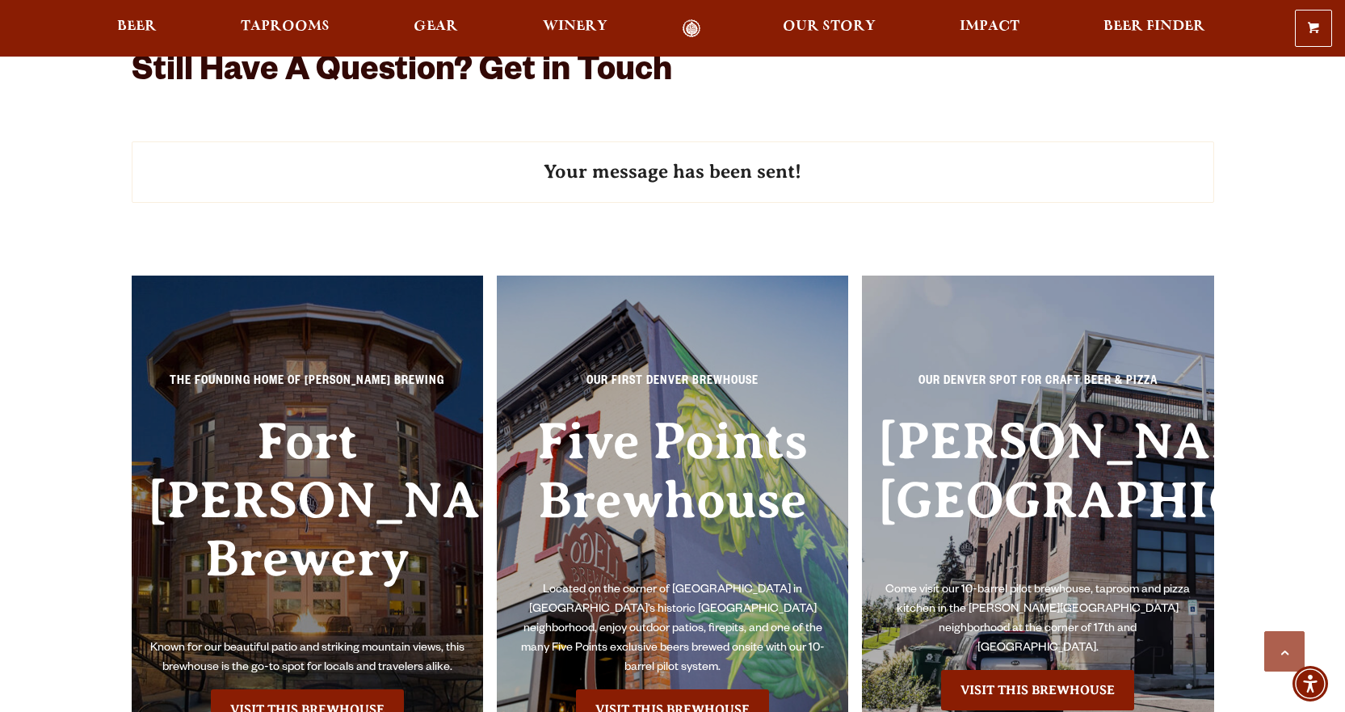
scroll to position [1050, 0]
